Goal: Navigation & Orientation: Find specific page/section

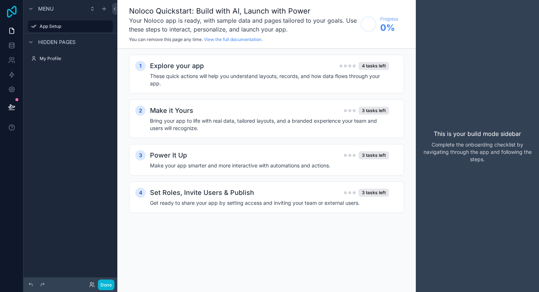
click at [17, 13] on icon at bounding box center [11, 12] width 15 height 12
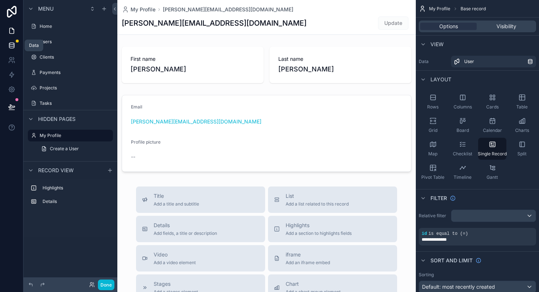
click at [13, 45] on icon at bounding box center [11, 45] width 7 height 7
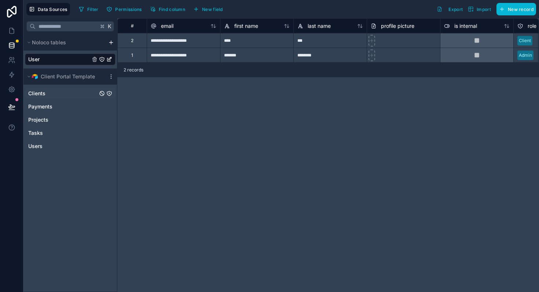
click at [62, 95] on div "Clients" at bounding box center [70, 94] width 91 height 12
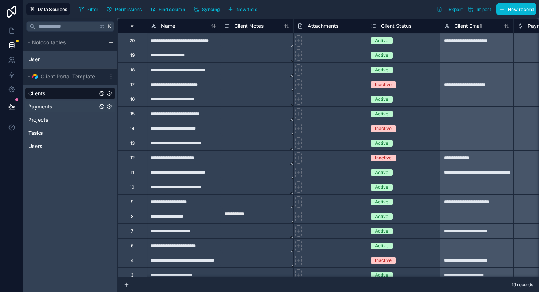
click at [63, 106] on div "Payments" at bounding box center [70, 107] width 91 height 12
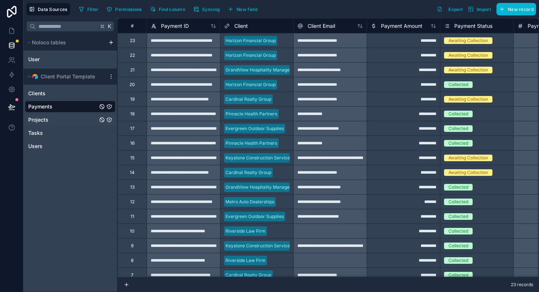
click at [58, 117] on div "Projects" at bounding box center [70, 120] width 91 height 12
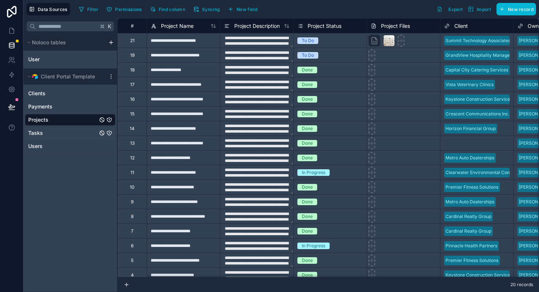
click at [59, 128] on div "Tasks" at bounding box center [70, 133] width 91 height 12
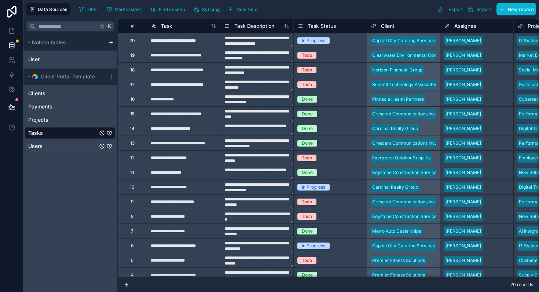
click at [59, 145] on div "Users" at bounding box center [70, 147] width 91 height 12
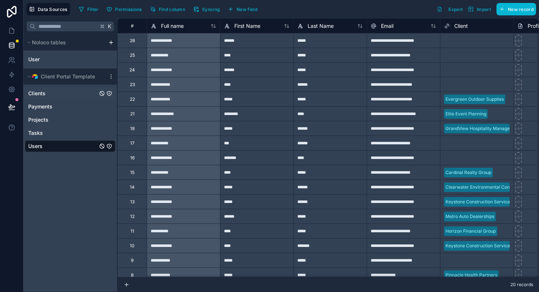
click at [55, 96] on div "Clients" at bounding box center [70, 94] width 91 height 12
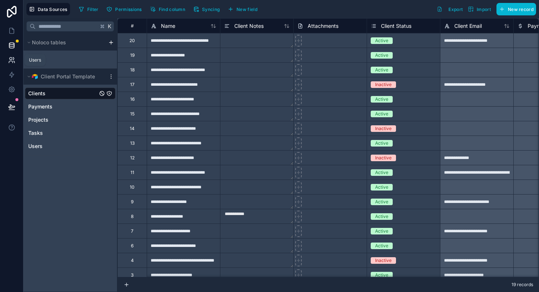
click at [13, 60] on icon at bounding box center [13, 59] width 1 height 2
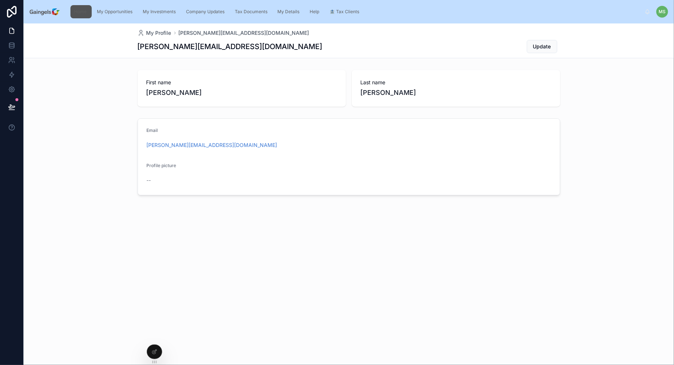
click at [83, 9] on span "Home" at bounding box center [80, 12] width 12 height 6
